Goal: Find specific page/section: Find specific page/section

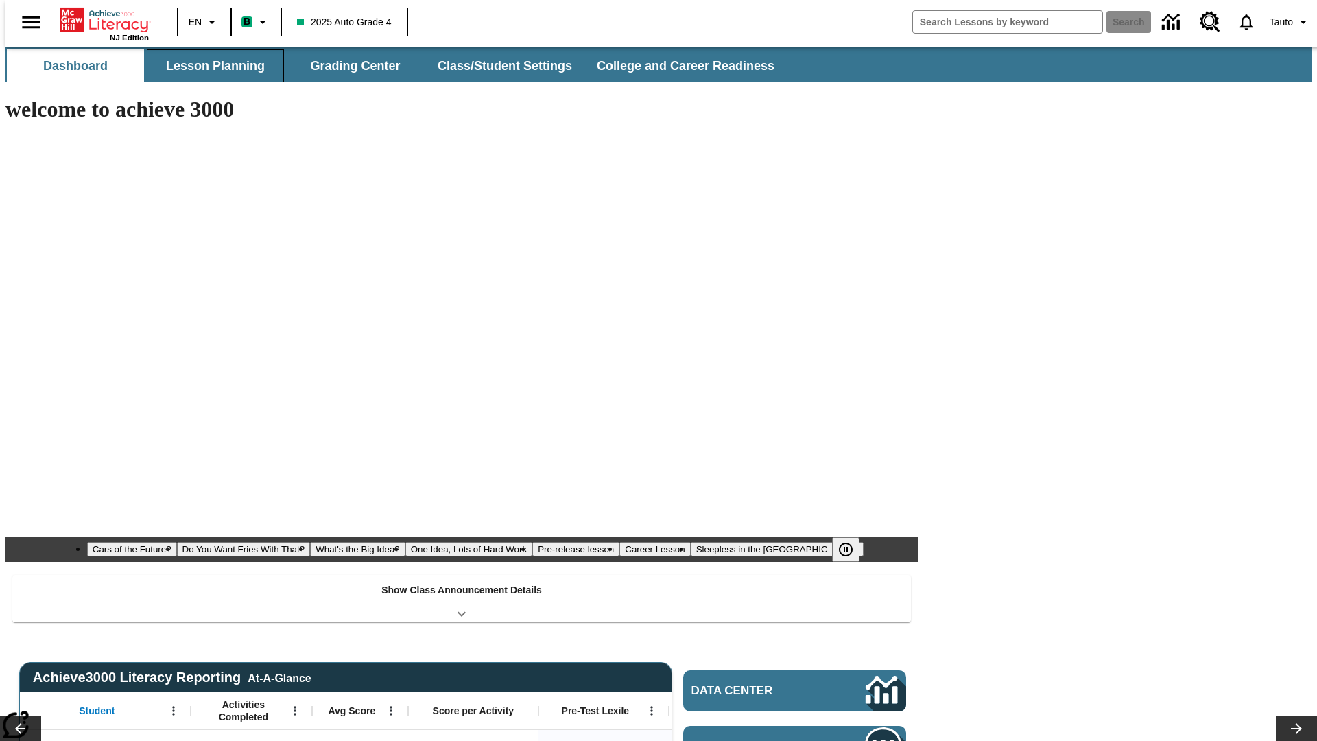
click at [210, 66] on button "Lesson Planning" at bounding box center [215, 65] width 137 height 33
